Goal: Task Accomplishment & Management: Manage account settings

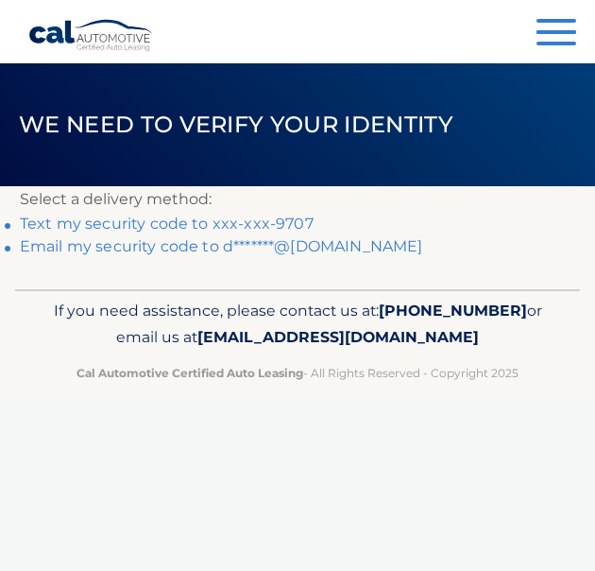
click at [138, 220] on link "Text my security code to xxx-xxx-9707" at bounding box center [167, 223] width 294 height 18
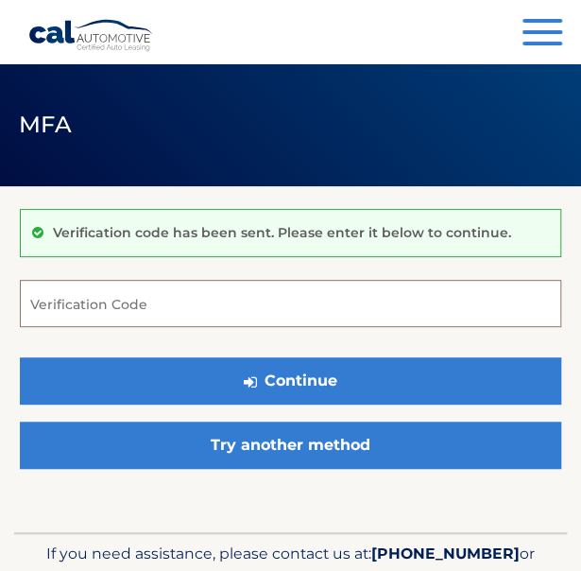
click at [144, 293] on input "Verification Code" at bounding box center [290, 303] width 541 height 47
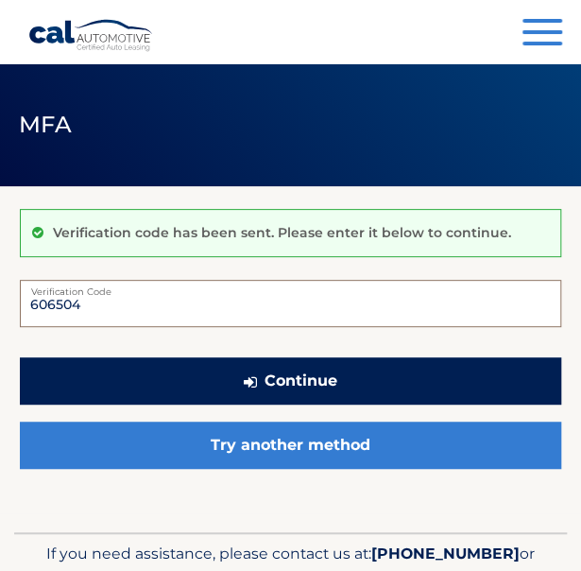
type input "606504"
click at [181, 363] on button "Continue" at bounding box center [290, 380] width 541 height 47
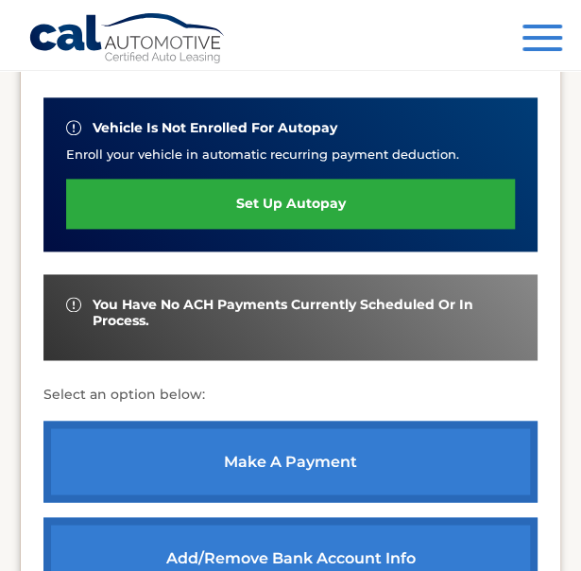
scroll to position [489, 0]
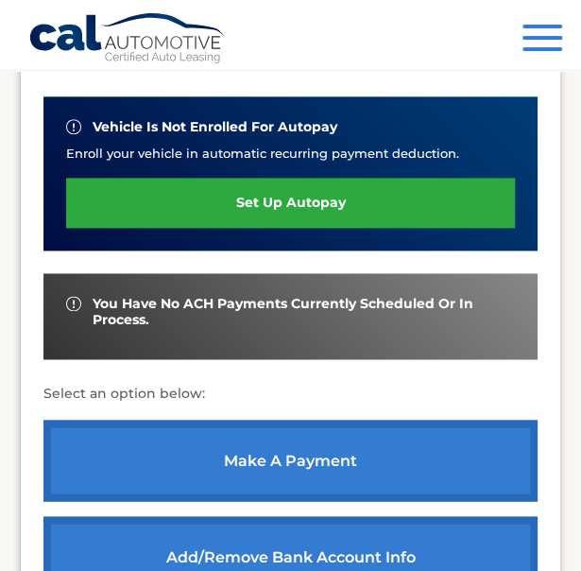
click at [213, 457] on link "make a payment" at bounding box center [290, 459] width 494 height 81
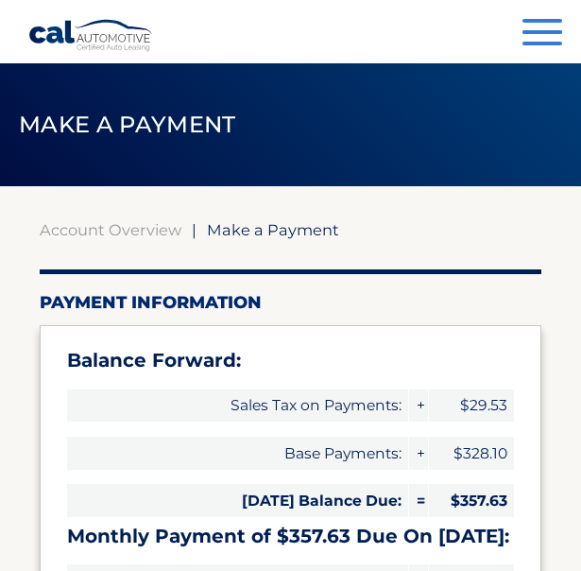
select select "MmRhMDVmMjUtZTE5NC00ZDNiLWJlZDQtNjkwNjBkYzFiMTIw"
